Goal: Find specific page/section: Find specific page/section

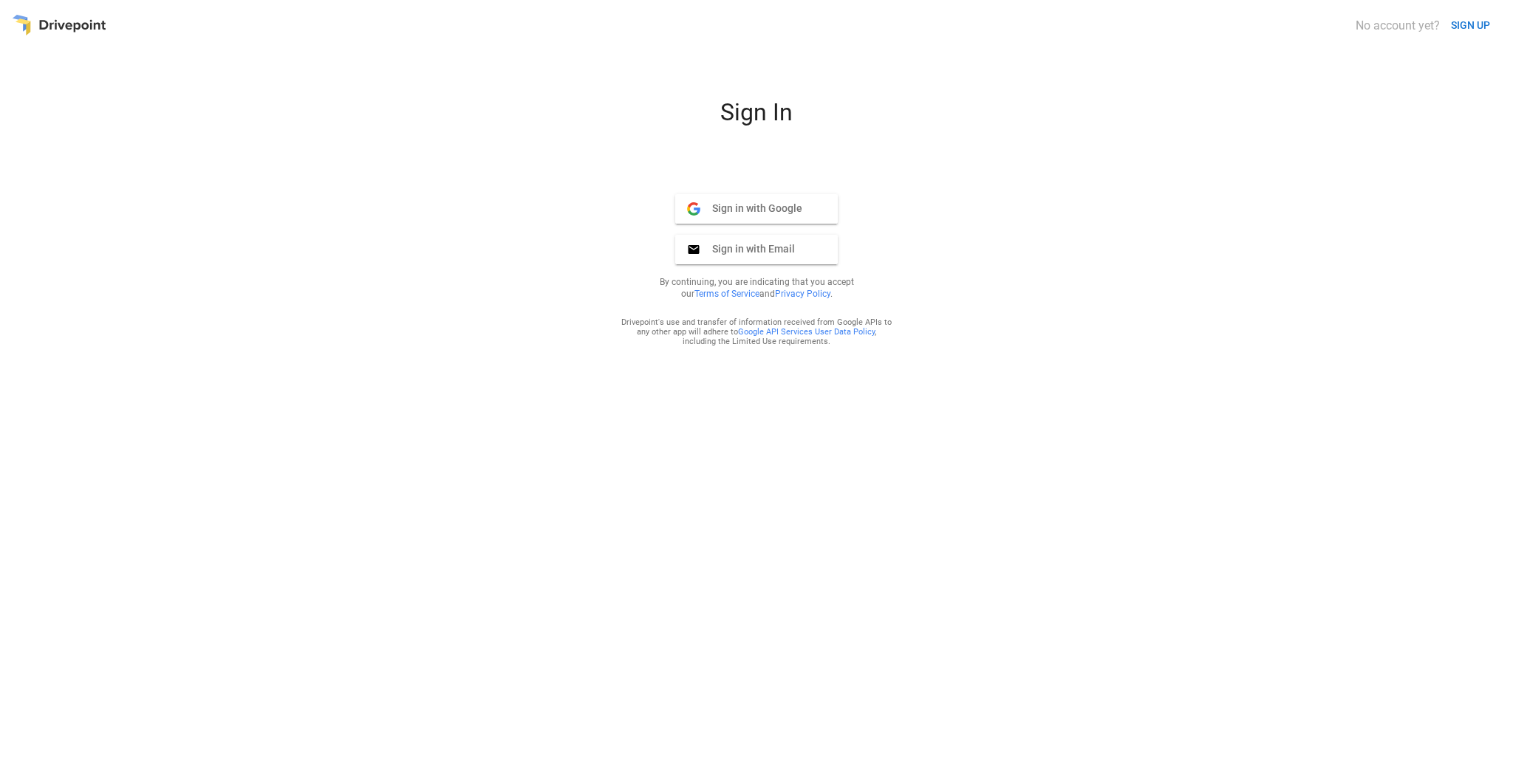
click at [755, 202] on span "Sign in with Google" at bounding box center [752, 208] width 102 height 13
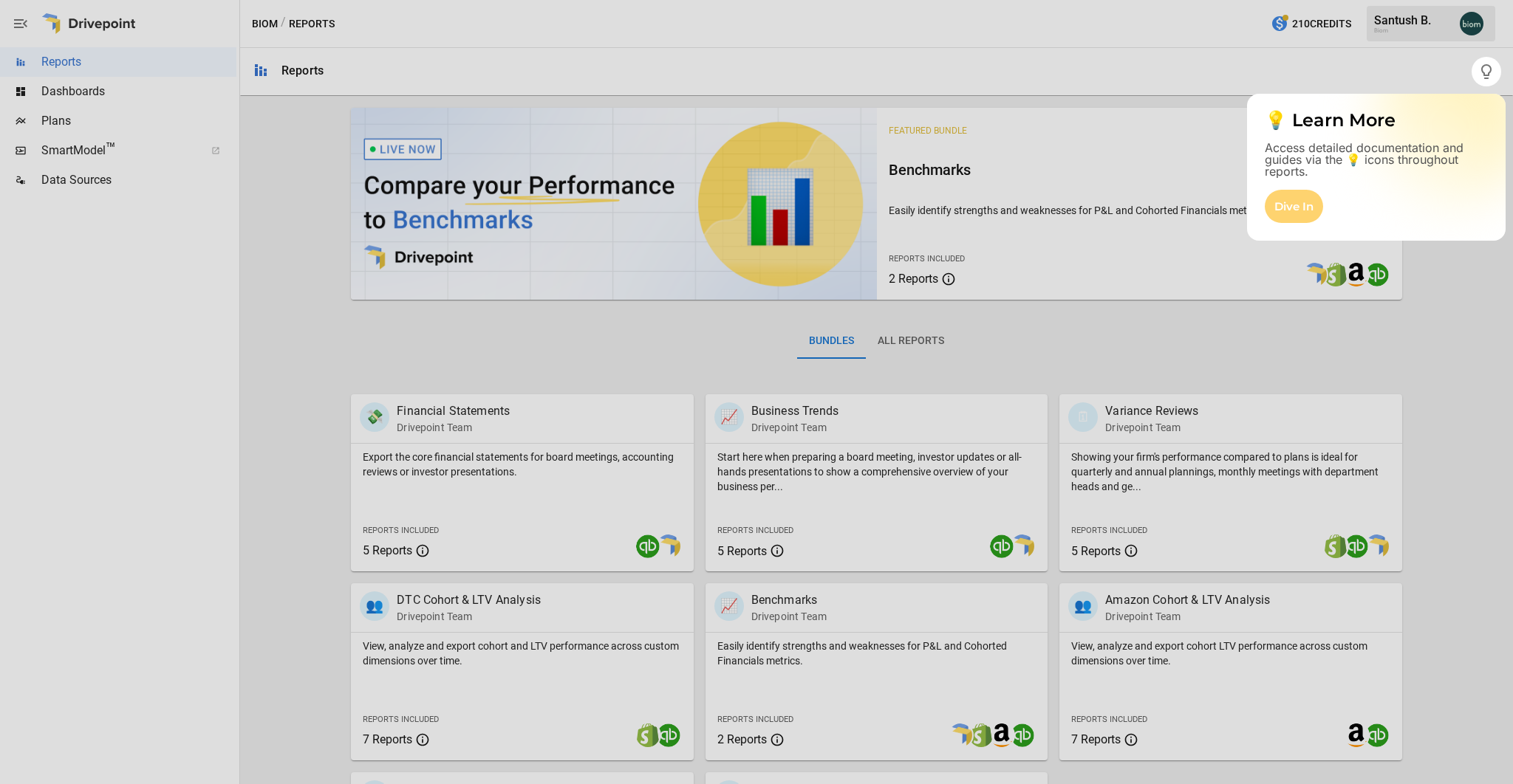
click at [1293, 208] on div "Dive In" at bounding box center [1294, 207] width 59 height 33
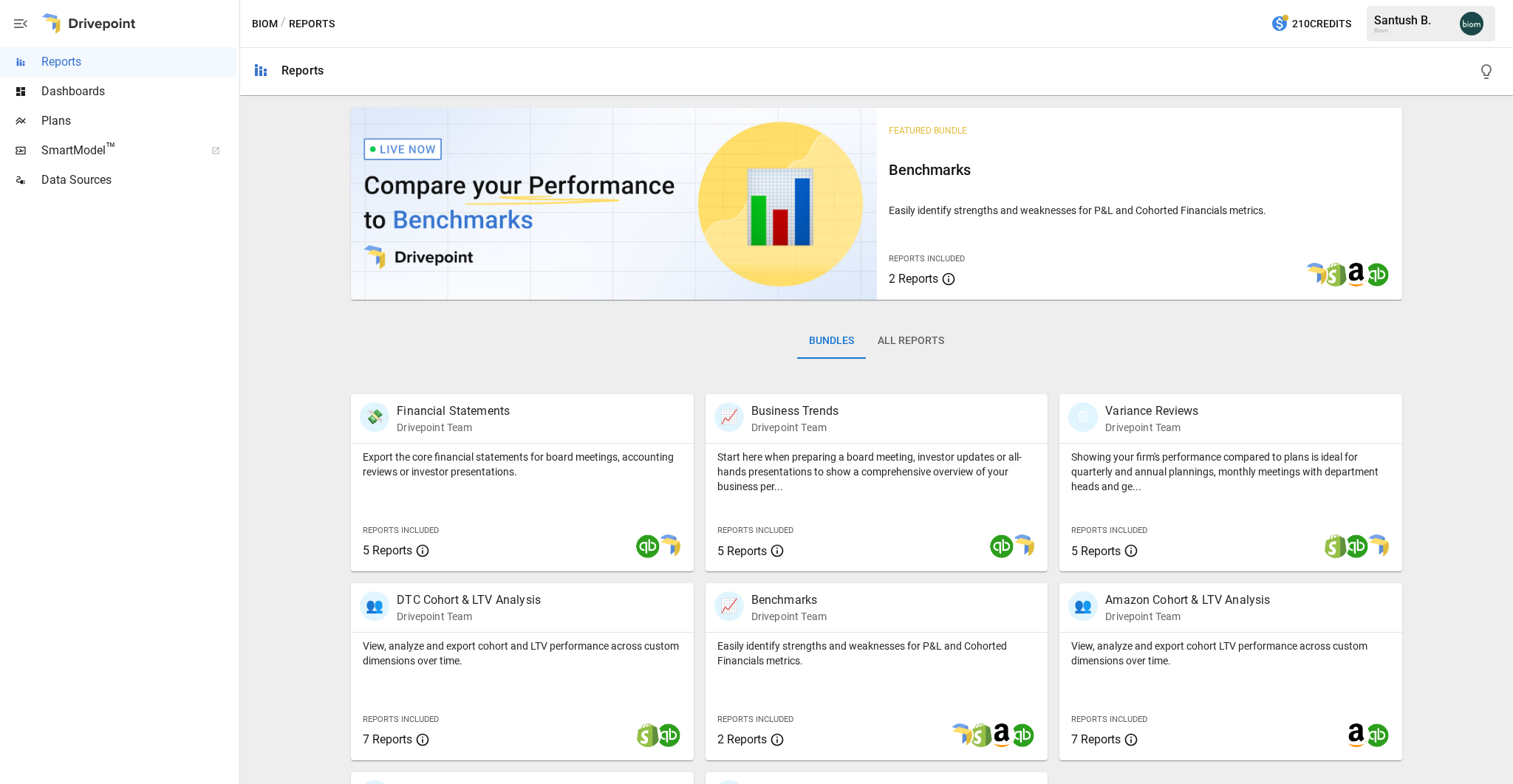
click at [164, 151] on span "SmartModel ™" at bounding box center [118, 150] width 154 height 17
